Goal: Task Accomplishment & Management: Manage account settings

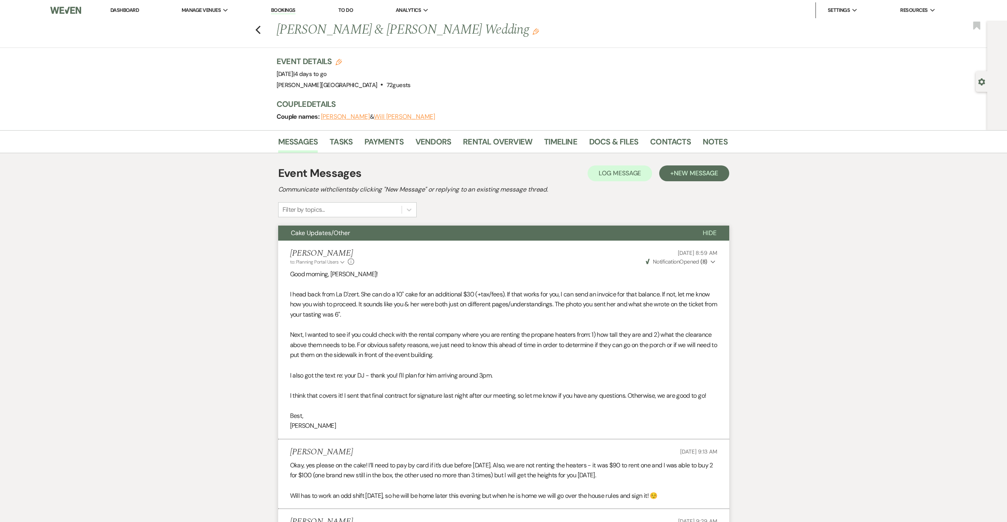
click at [134, 8] on link "Dashboard" at bounding box center [124, 10] width 28 height 7
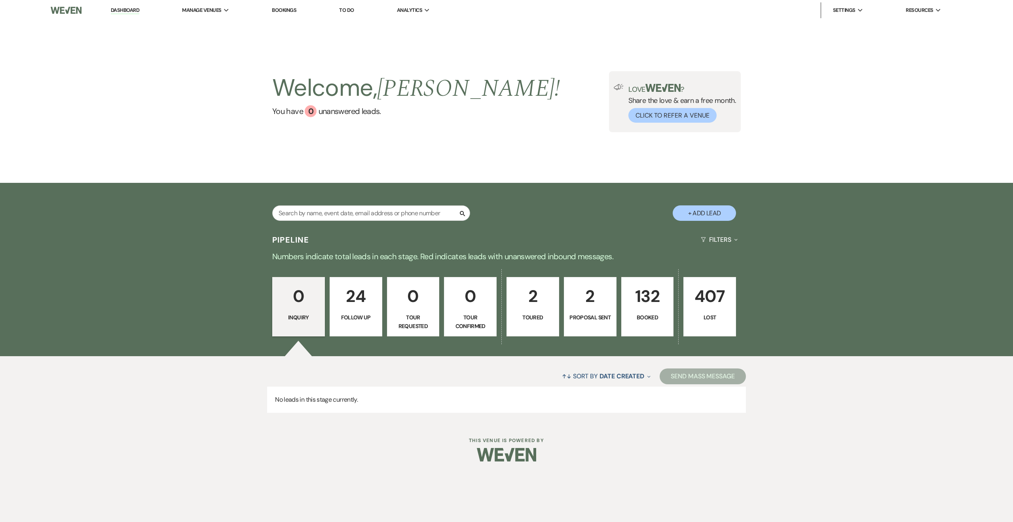
click at [585, 298] on p "2" at bounding box center [590, 296] width 42 height 27
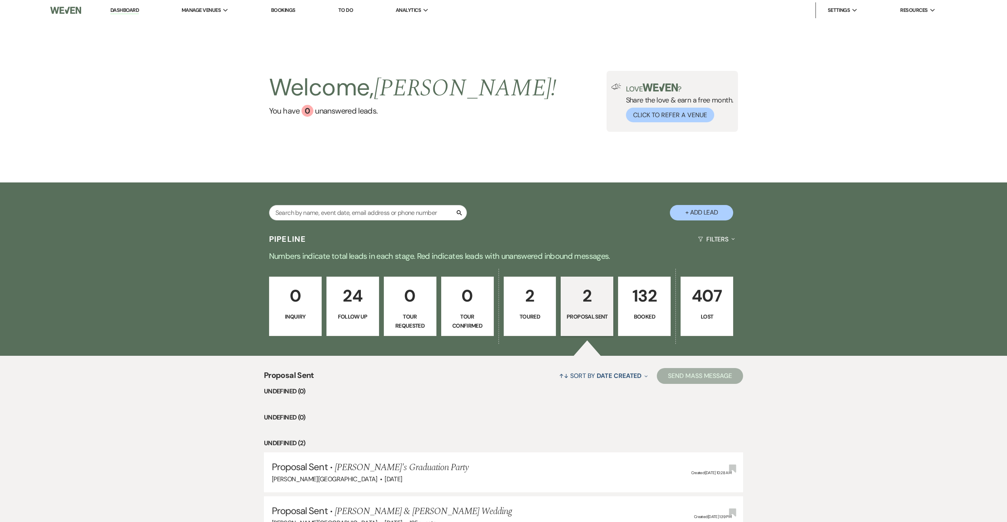
select select "6"
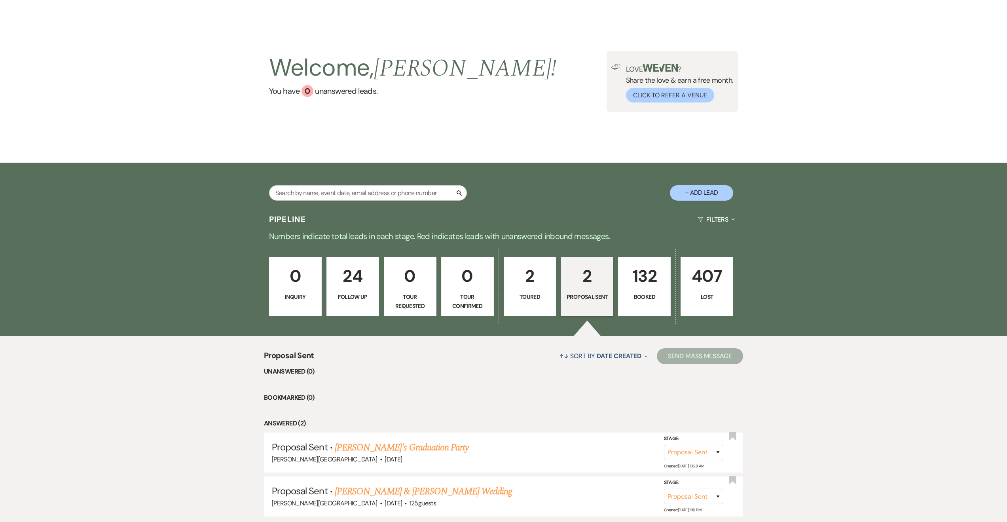
scroll to position [79, 0]
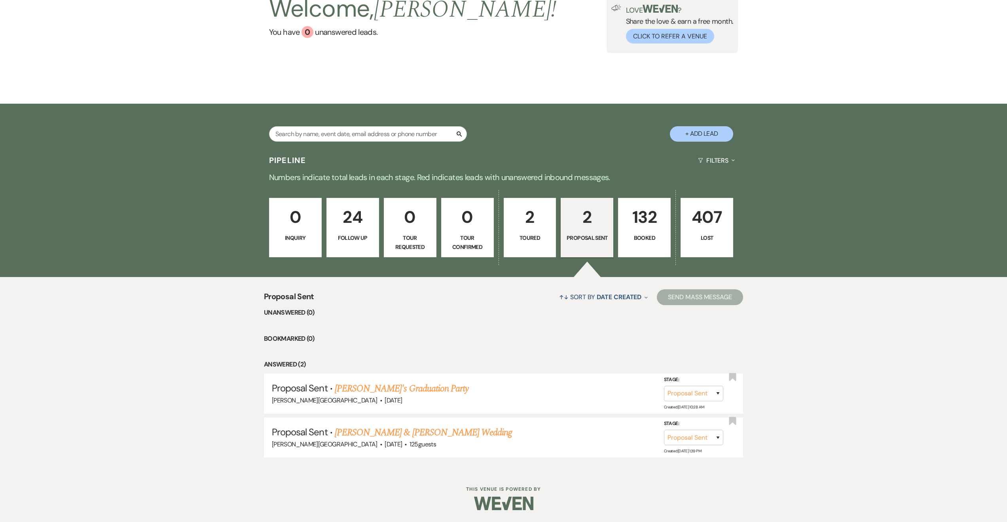
click at [546, 226] on p "2" at bounding box center [530, 217] width 42 height 27
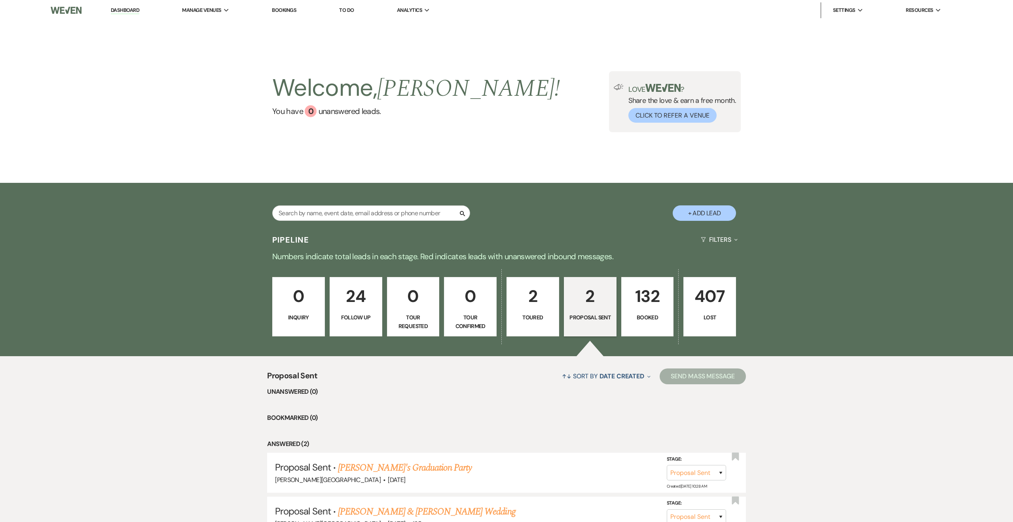
select select "5"
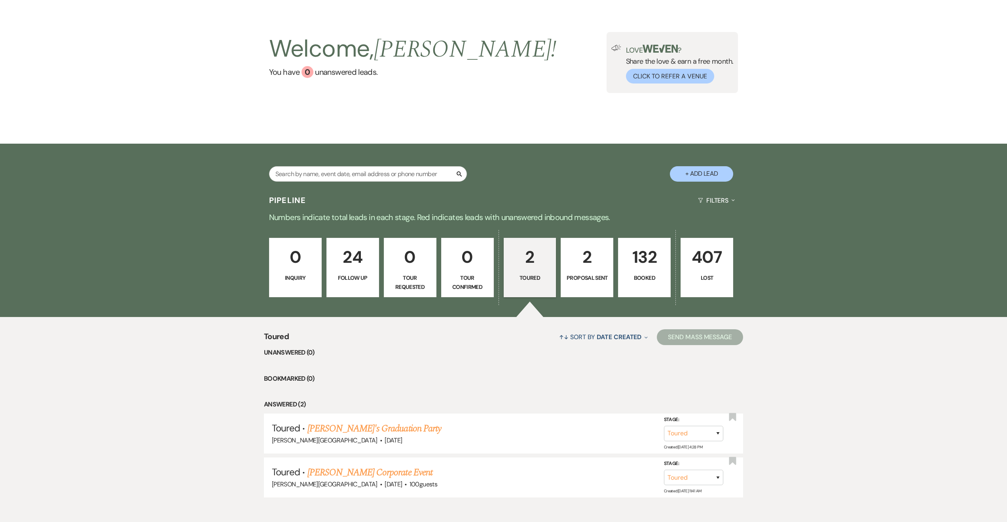
scroll to position [79, 0]
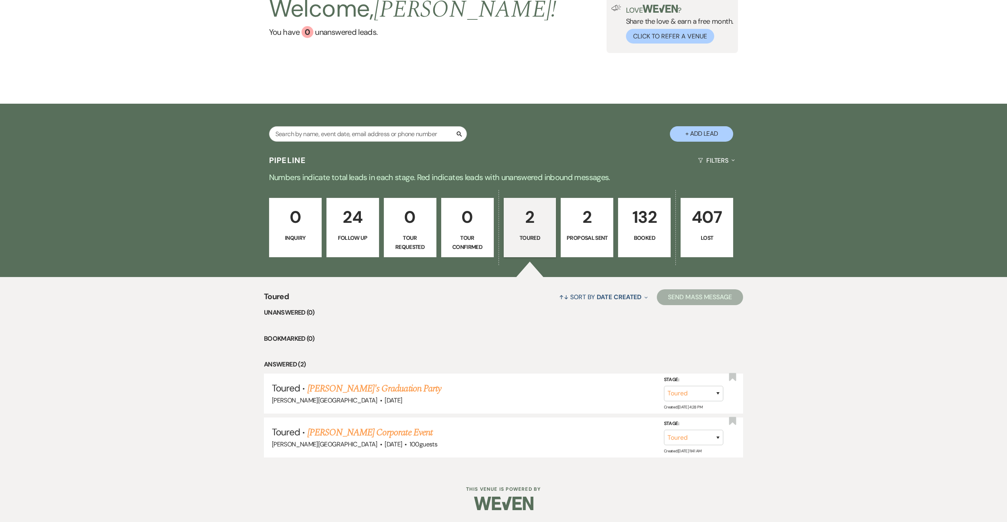
click at [356, 235] on p "Follow Up" at bounding box center [353, 238] width 42 height 9
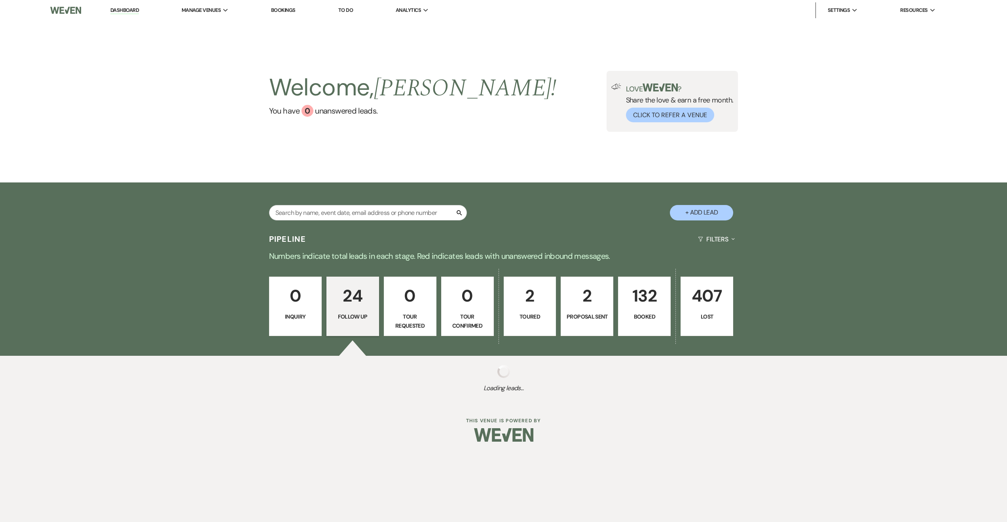
select select "9"
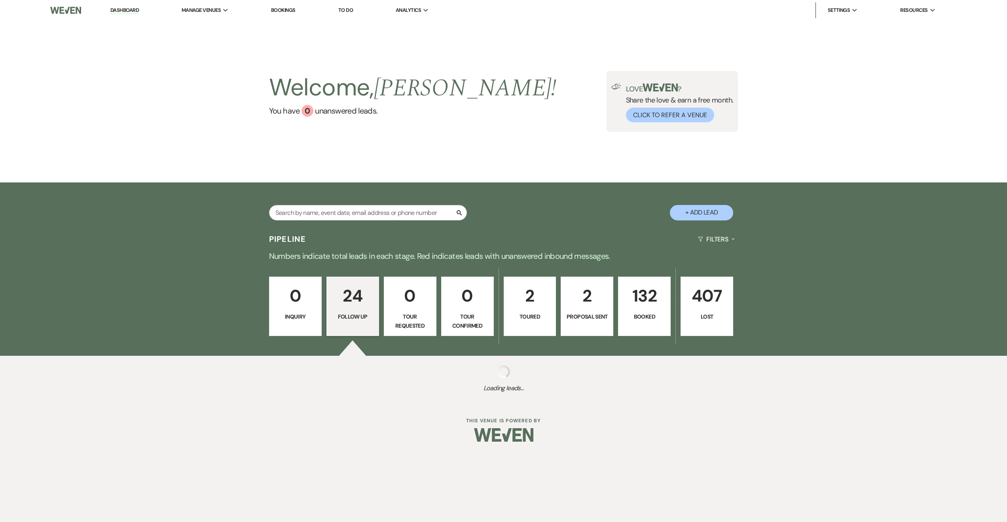
select select "9"
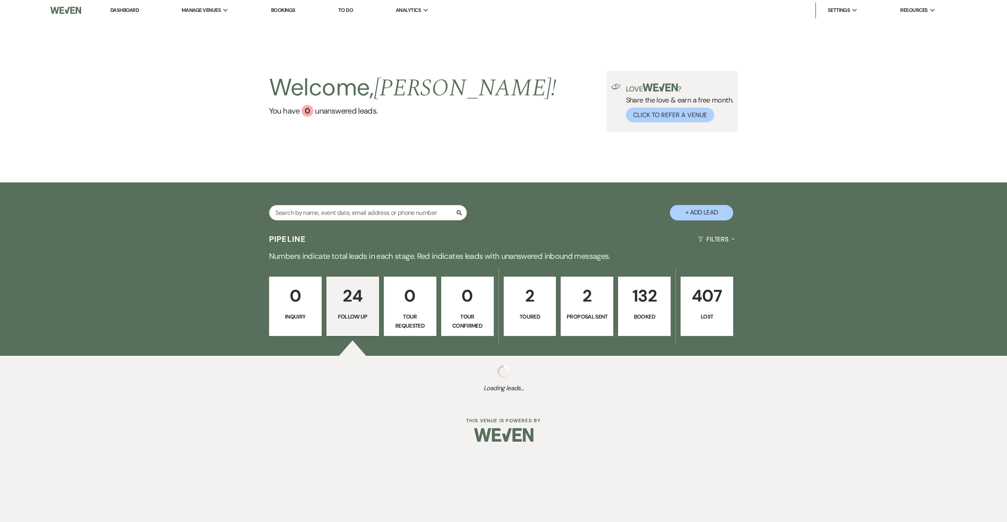
select select "9"
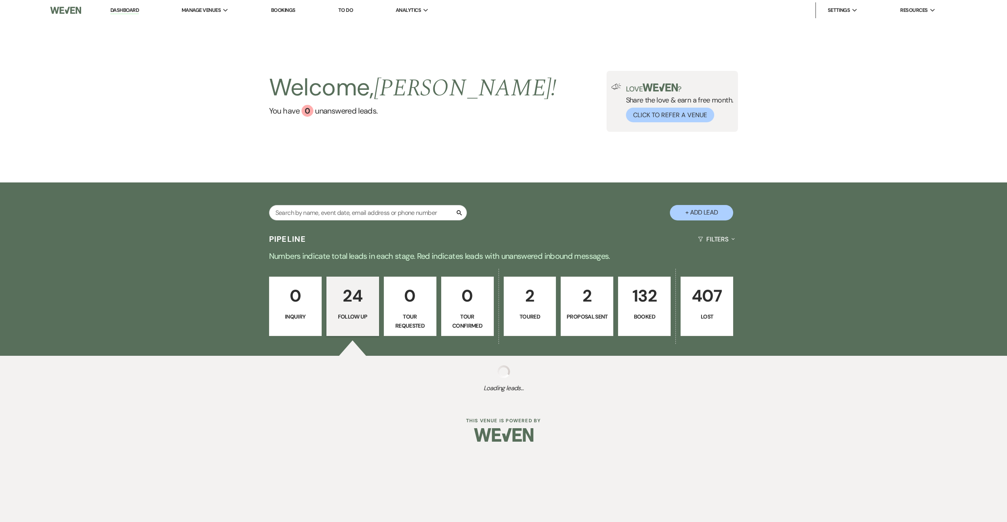
select select "9"
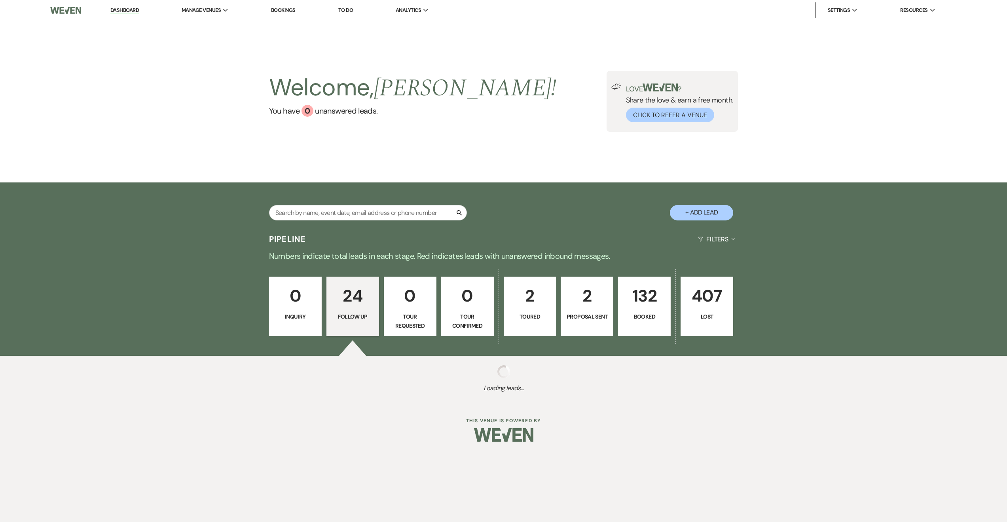
select select "9"
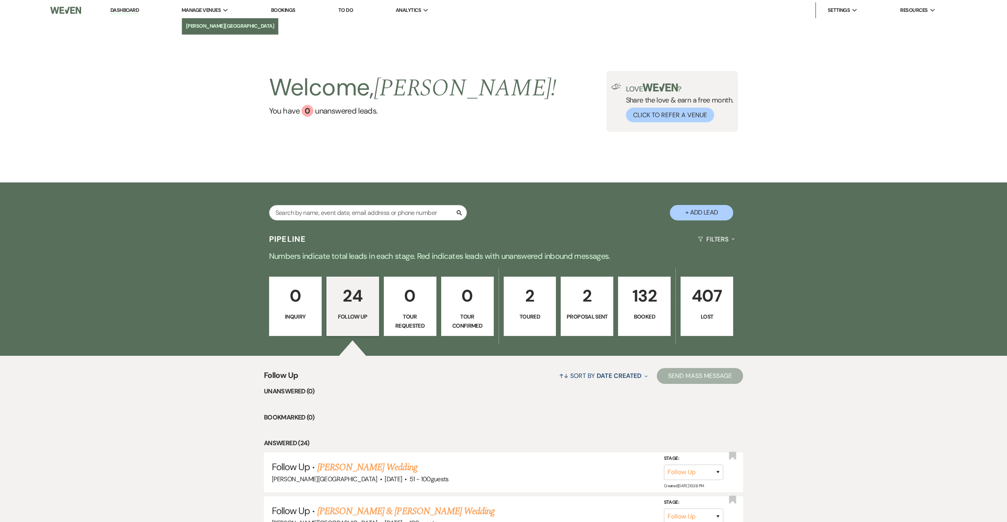
click at [208, 24] on li "[PERSON_NAME][GEOGRAPHIC_DATA]" at bounding box center [230, 26] width 89 height 8
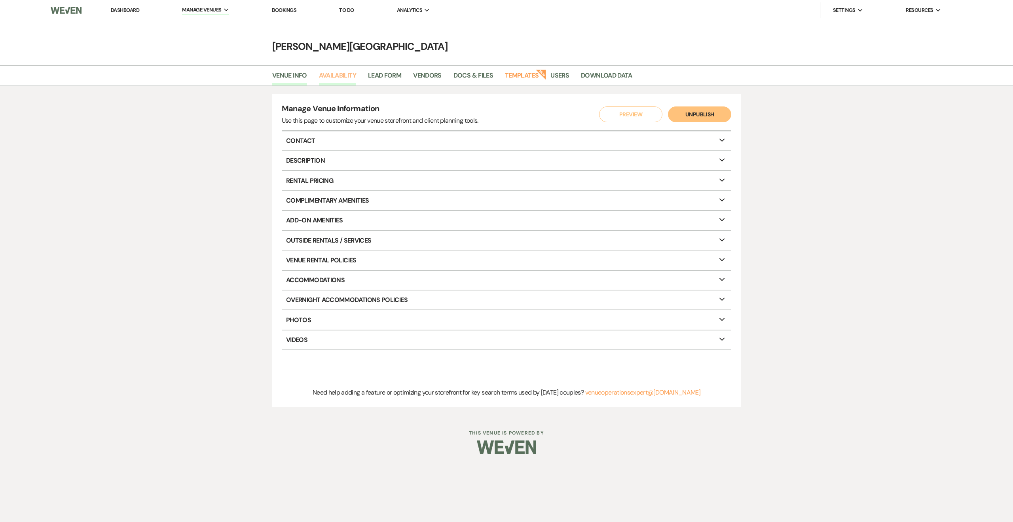
click at [338, 74] on link "Availability" at bounding box center [337, 77] width 37 height 15
select select "2"
select select "2026"
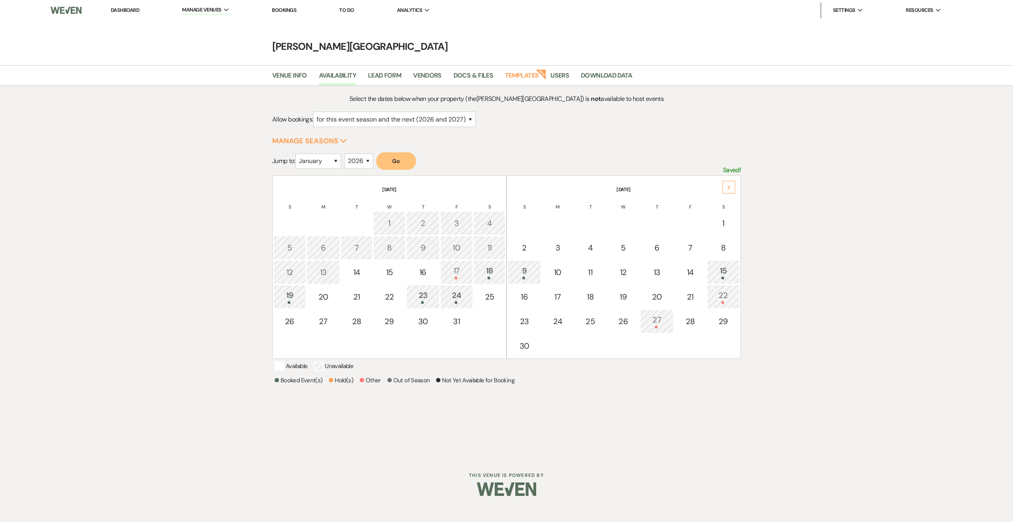
click at [728, 188] on icon "Next" at bounding box center [729, 187] width 4 height 5
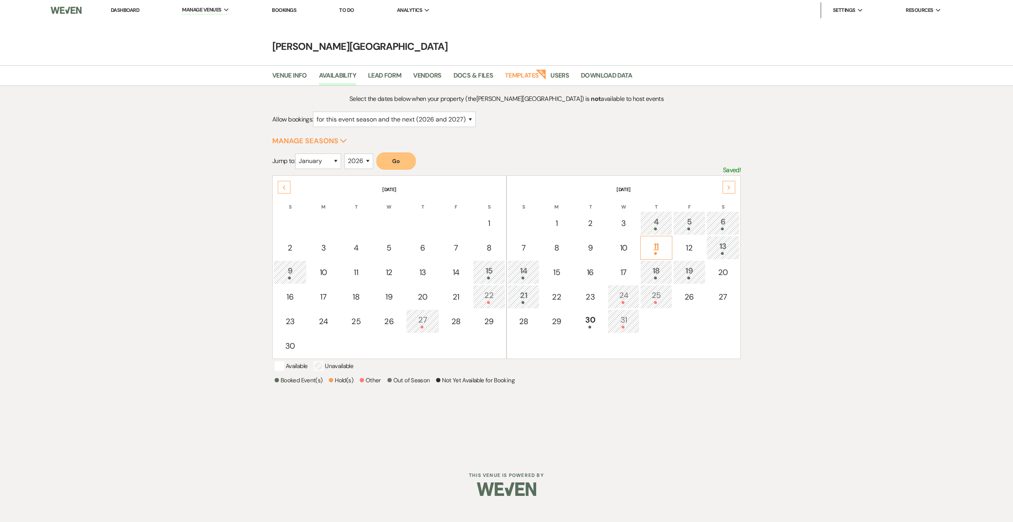
click at [658, 247] on div "11" at bounding box center [656, 247] width 23 height 15
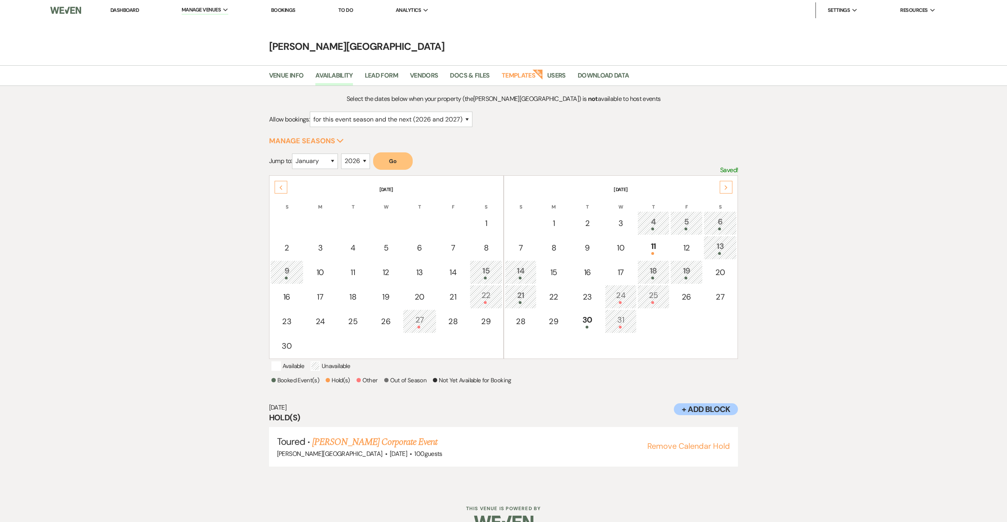
click at [795, 296] on div "Select the dates below when your property (the [PERSON_NAME][GEOGRAPHIC_DATA] )…" at bounding box center [503, 288] width 1007 height 404
click at [656, 224] on div "4" at bounding box center [653, 223] width 23 height 15
click at [686, 223] on div "5" at bounding box center [687, 223] width 24 height 15
click at [657, 224] on div "4" at bounding box center [653, 223] width 23 height 15
click at [687, 220] on div "5" at bounding box center [687, 223] width 24 height 15
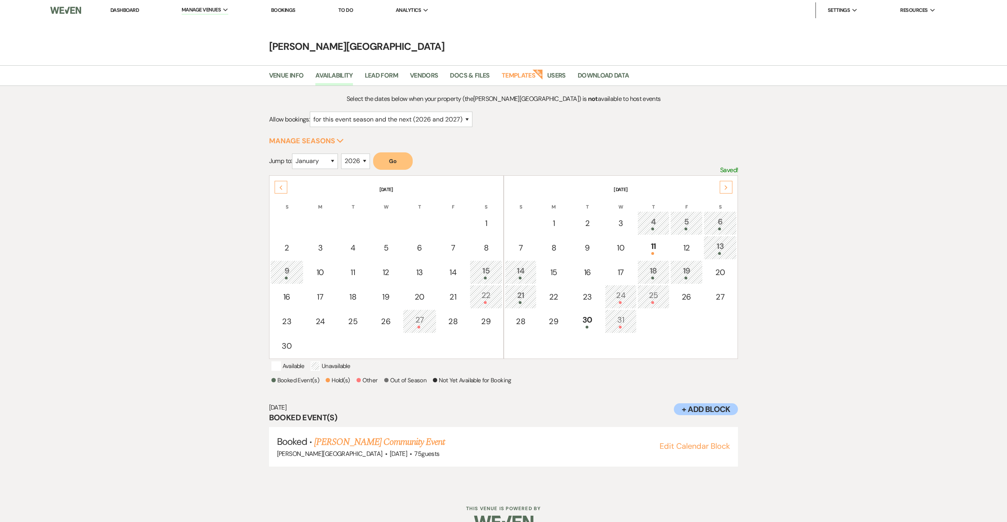
click at [718, 223] on div "6" at bounding box center [720, 223] width 25 height 15
click at [650, 217] on div "4" at bounding box center [653, 223] width 23 height 15
click at [682, 222] on div "5" at bounding box center [687, 223] width 24 height 15
click at [725, 220] on div "6" at bounding box center [720, 223] width 25 height 15
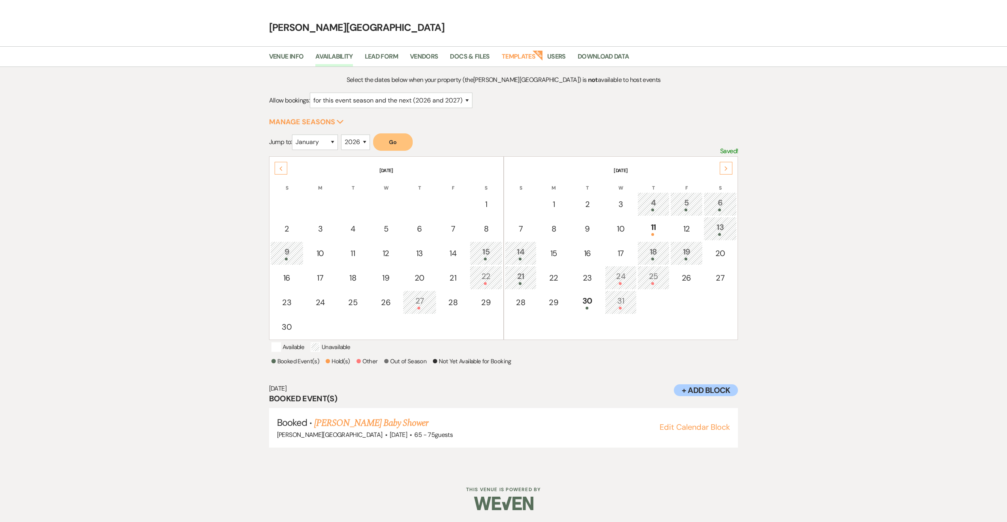
scroll to position [29, 0]
click at [714, 197] on div "6" at bounding box center [720, 204] width 25 height 15
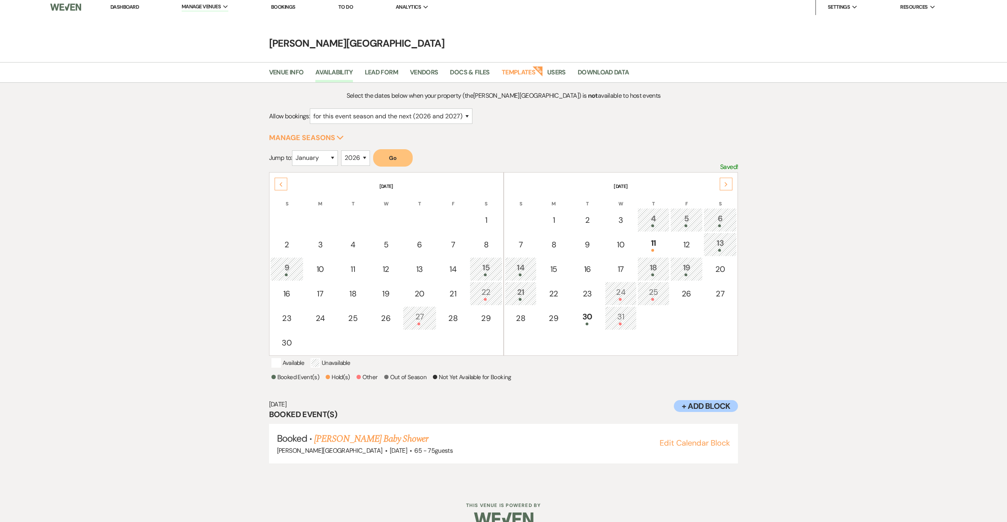
scroll to position [0, 0]
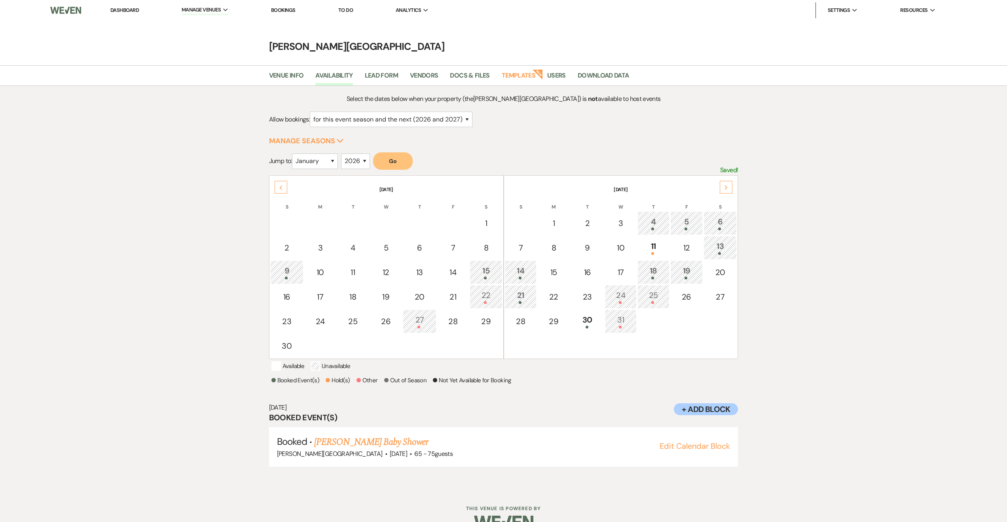
click at [525, 276] on div "14" at bounding box center [520, 272] width 23 height 15
click at [717, 246] on div "13" at bounding box center [720, 247] width 25 height 15
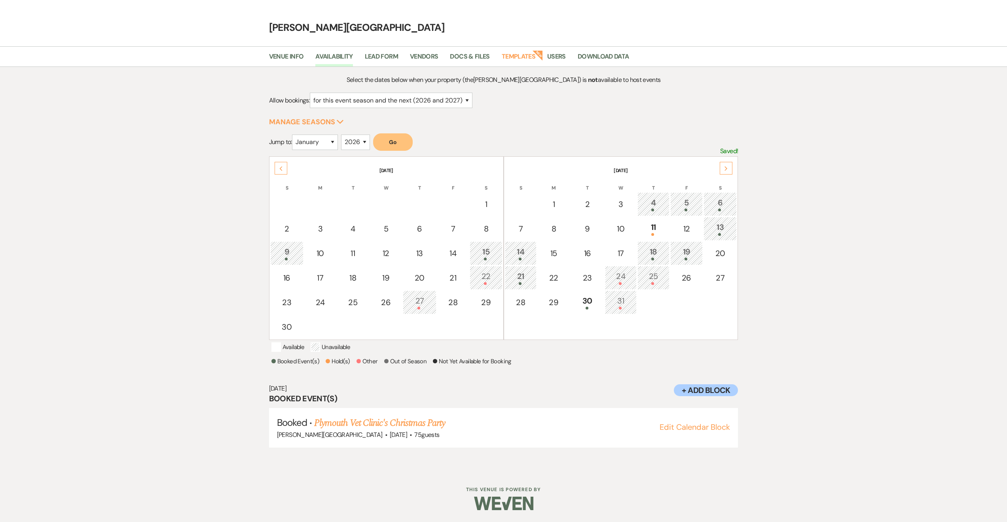
scroll to position [29, 0]
click at [526, 246] on div "14" at bounding box center [520, 253] width 23 height 15
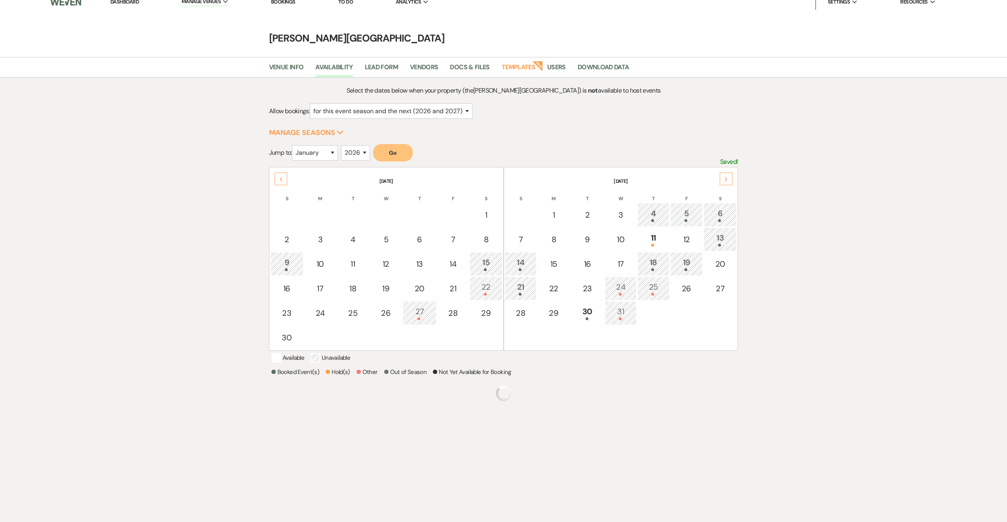
scroll to position [0, 0]
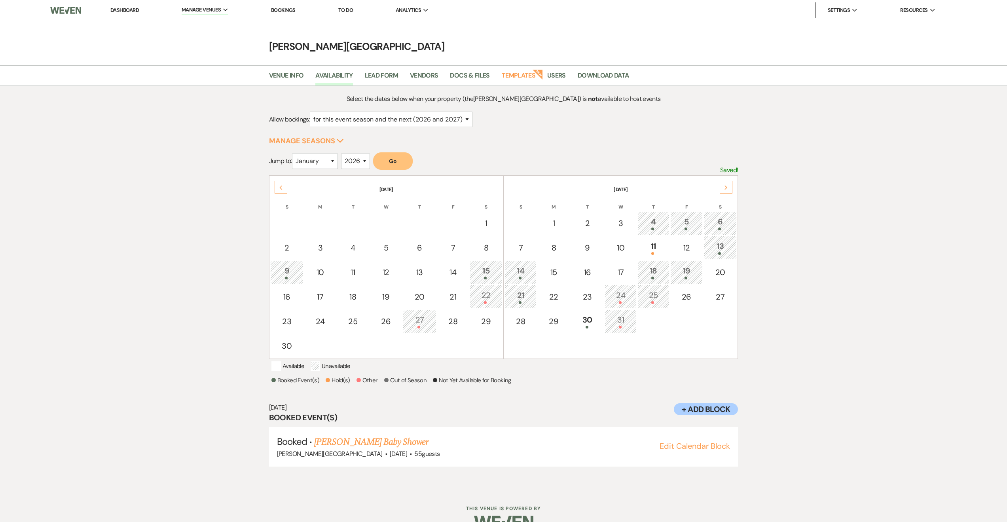
click at [720, 251] on div "13" at bounding box center [720, 247] width 25 height 15
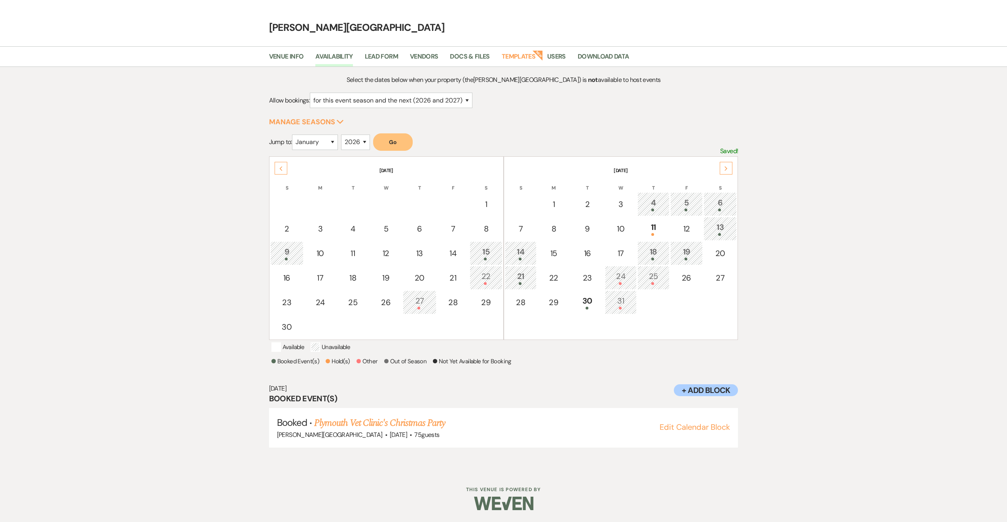
click at [525, 246] on div "14" at bounding box center [520, 253] width 23 height 15
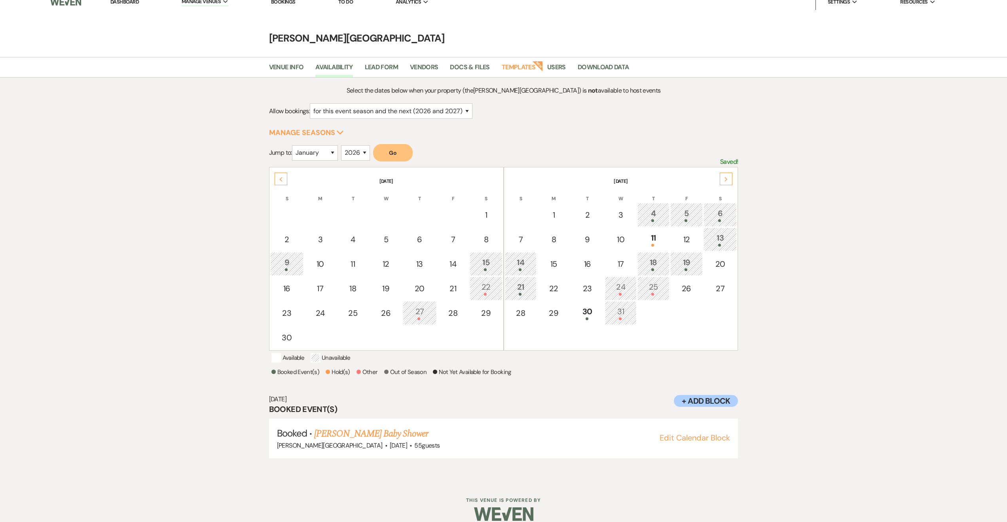
scroll to position [0, 0]
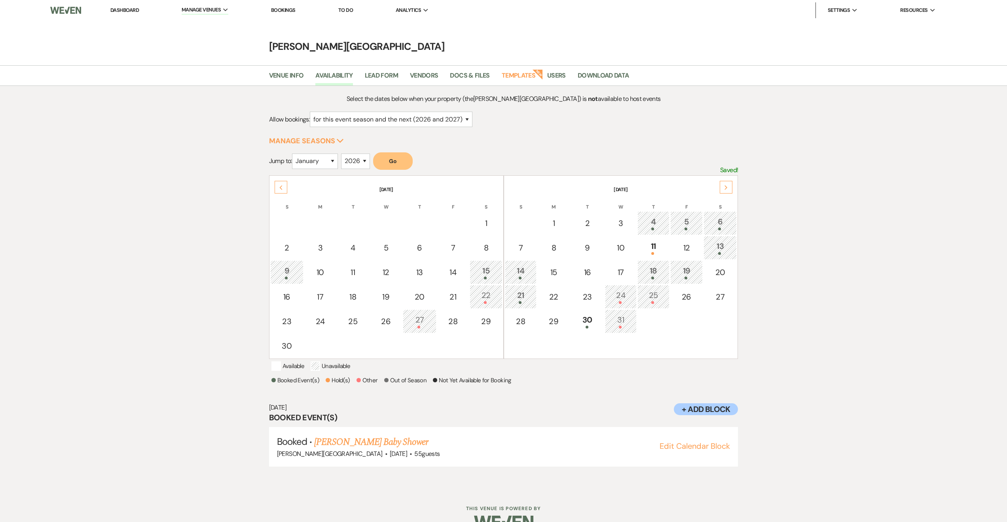
click at [715, 244] on div "13" at bounding box center [720, 247] width 25 height 15
click at [524, 277] on div "14" at bounding box center [520, 272] width 23 height 15
drag, startPoint x: 618, startPoint y: 365, endPoint x: 795, endPoint y: 368, distance: 176.9
click at [795, 368] on div "Select the dates below when your property (the [PERSON_NAME][GEOGRAPHIC_DATA] )…" at bounding box center [503, 288] width 1007 height 404
click at [764, 363] on div "Select the dates below when your property (the [PERSON_NAME][GEOGRAPHIC_DATA] )…" at bounding box center [504, 288] width 570 height 389
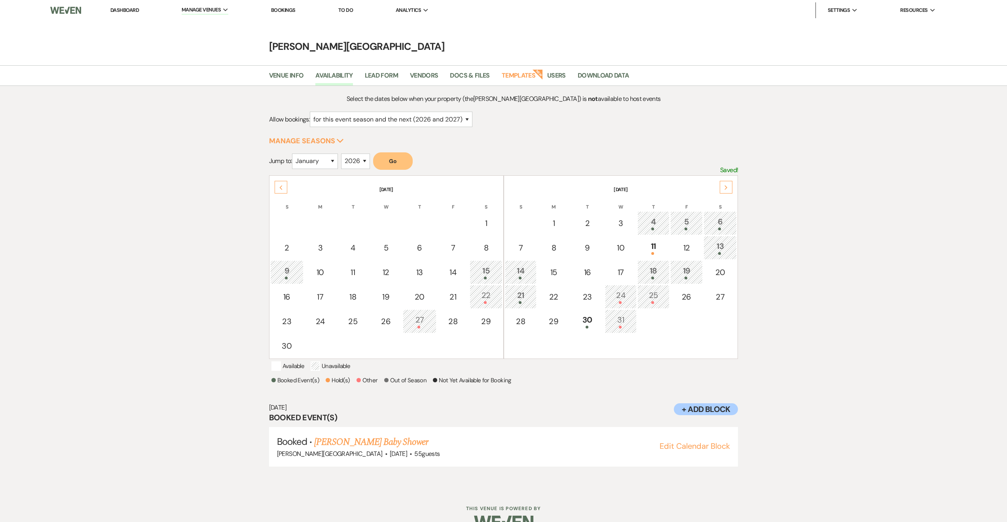
click at [0, 0] on p "Hold the Shift key to select a range of dates" at bounding box center [0, 0] width 0 height 0
click at [685, 275] on div "19" at bounding box center [687, 272] width 24 height 15
